Goal: Information Seeking & Learning: Understand process/instructions

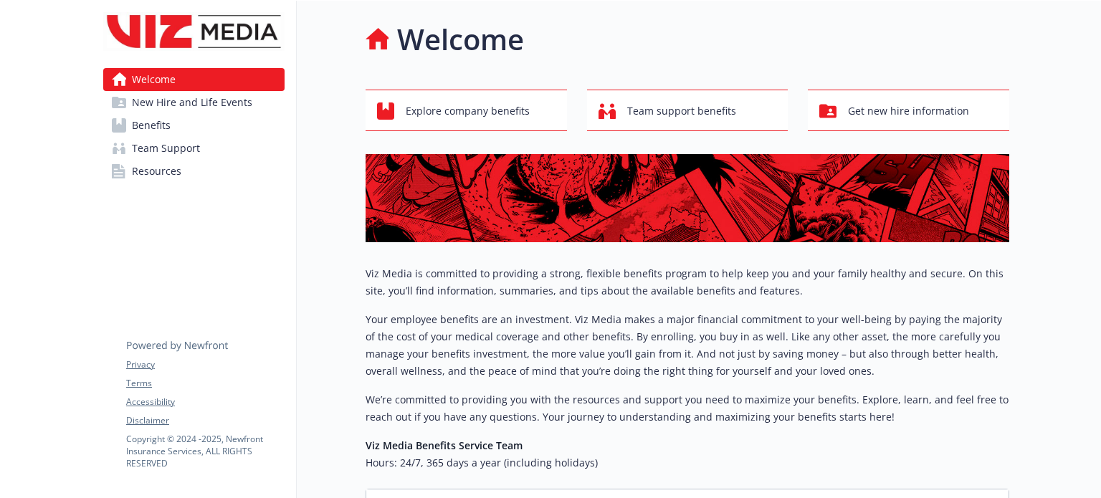
click at [166, 125] on span "Benefits" at bounding box center [151, 125] width 39 height 23
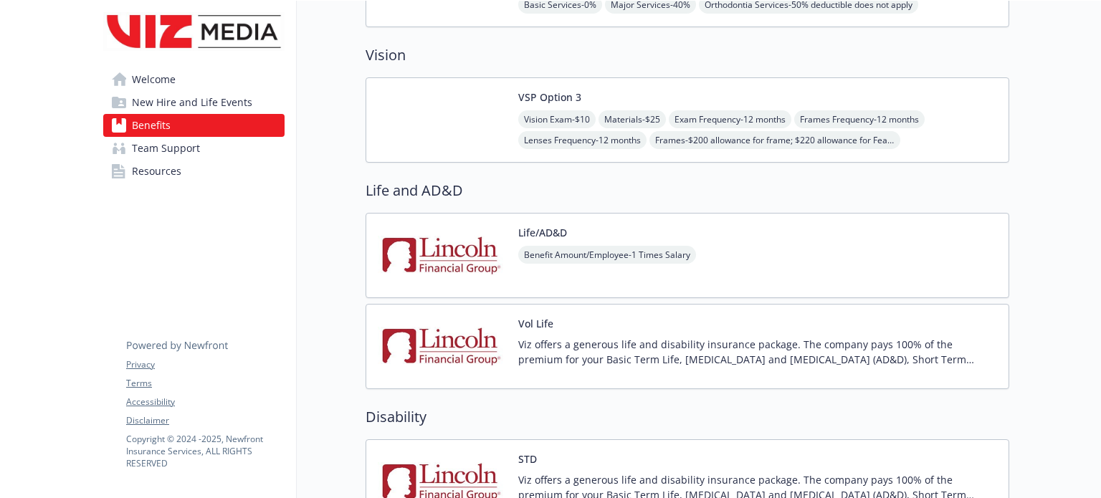
scroll to position [860, 0]
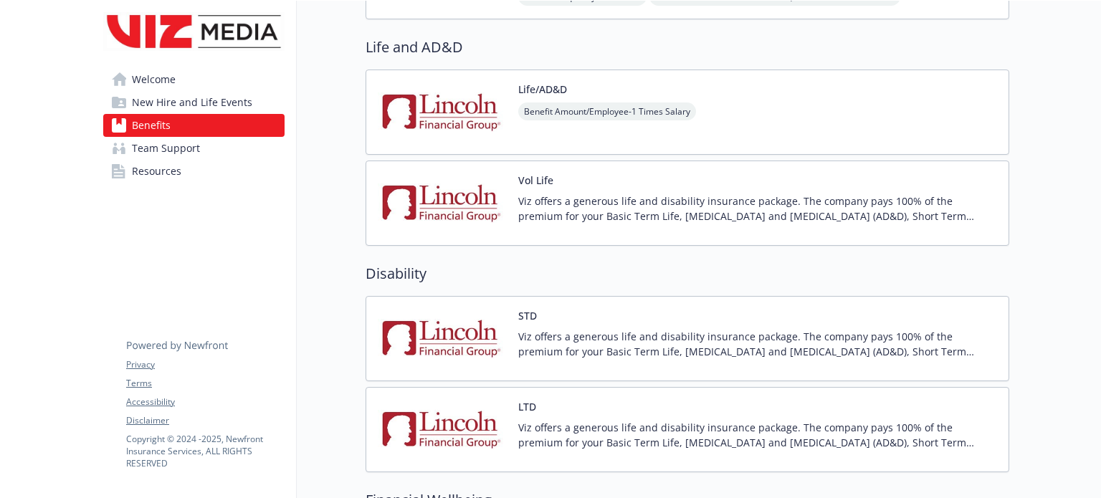
click at [602, 343] on p "Viz offers a generous life and disability insurance package. The company pays 1…" at bounding box center [757, 344] width 479 height 30
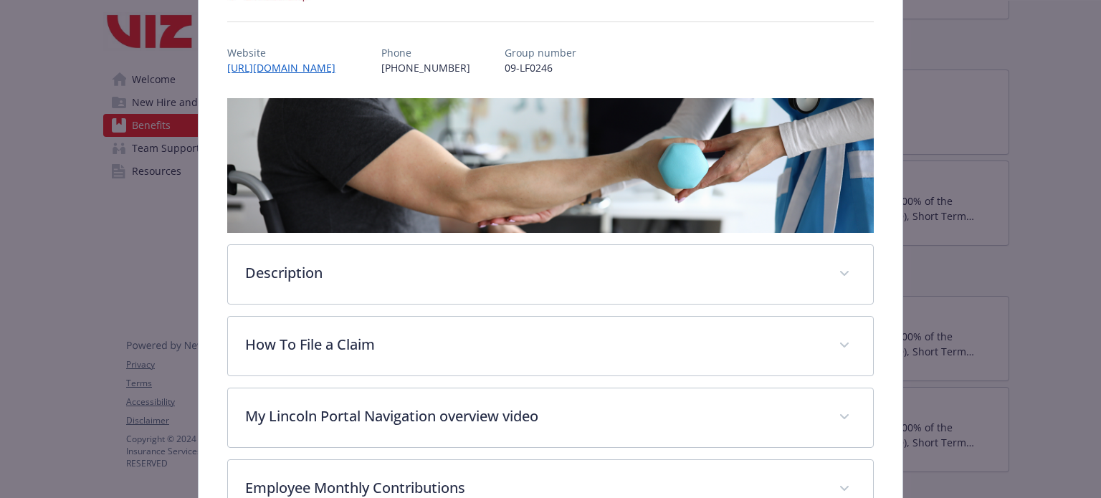
scroll to position [186, 0]
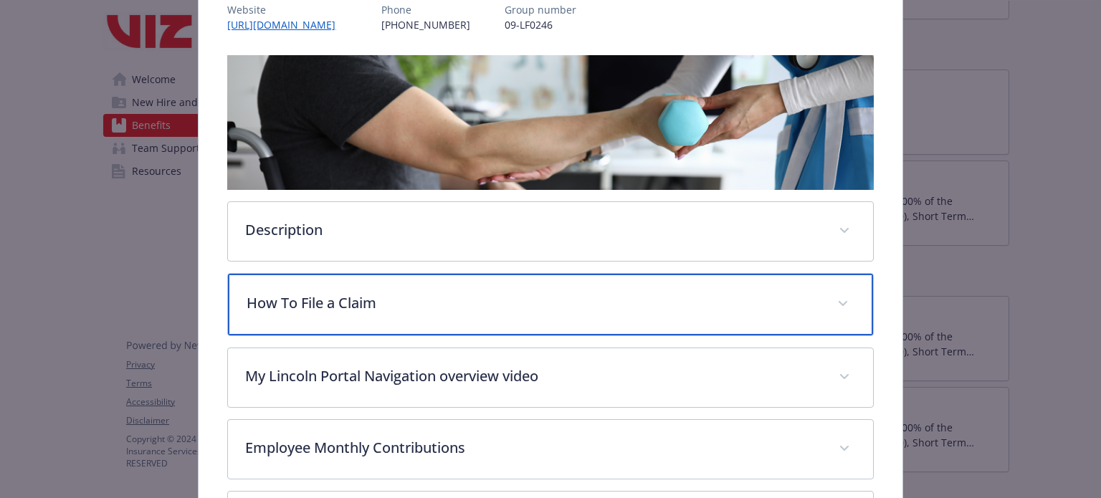
click at [823, 302] on div "How To File a Claim" at bounding box center [550, 305] width 644 height 62
